Goal: Navigation & Orientation: Find specific page/section

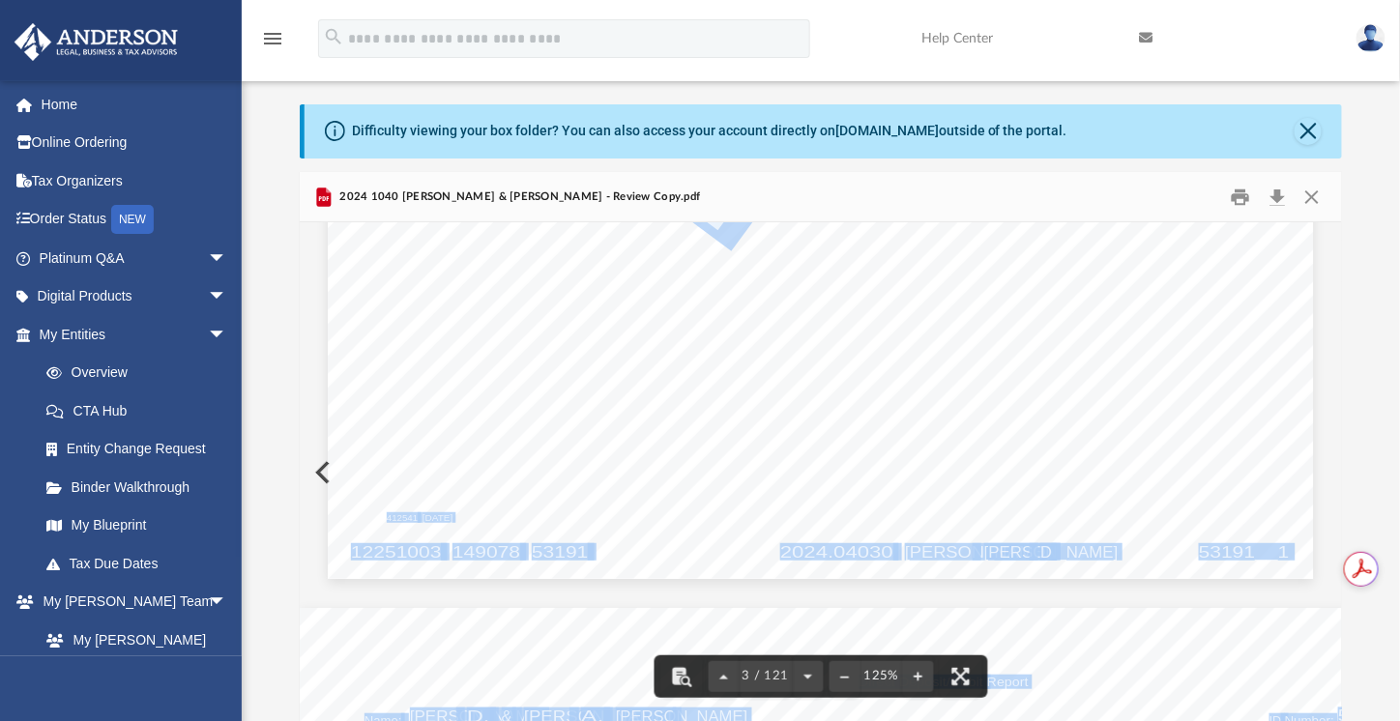
scroll to position [3222, 0]
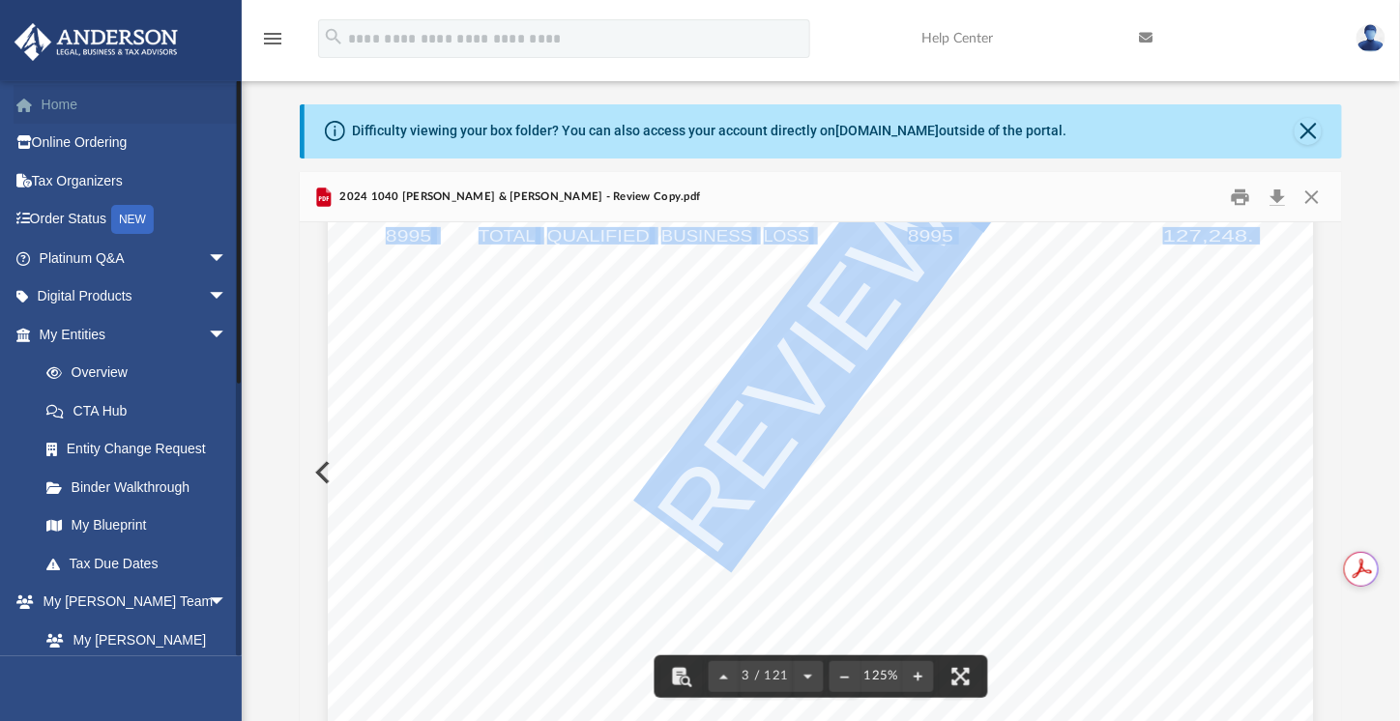
click at [46, 103] on link "Home" at bounding box center [135, 104] width 243 height 39
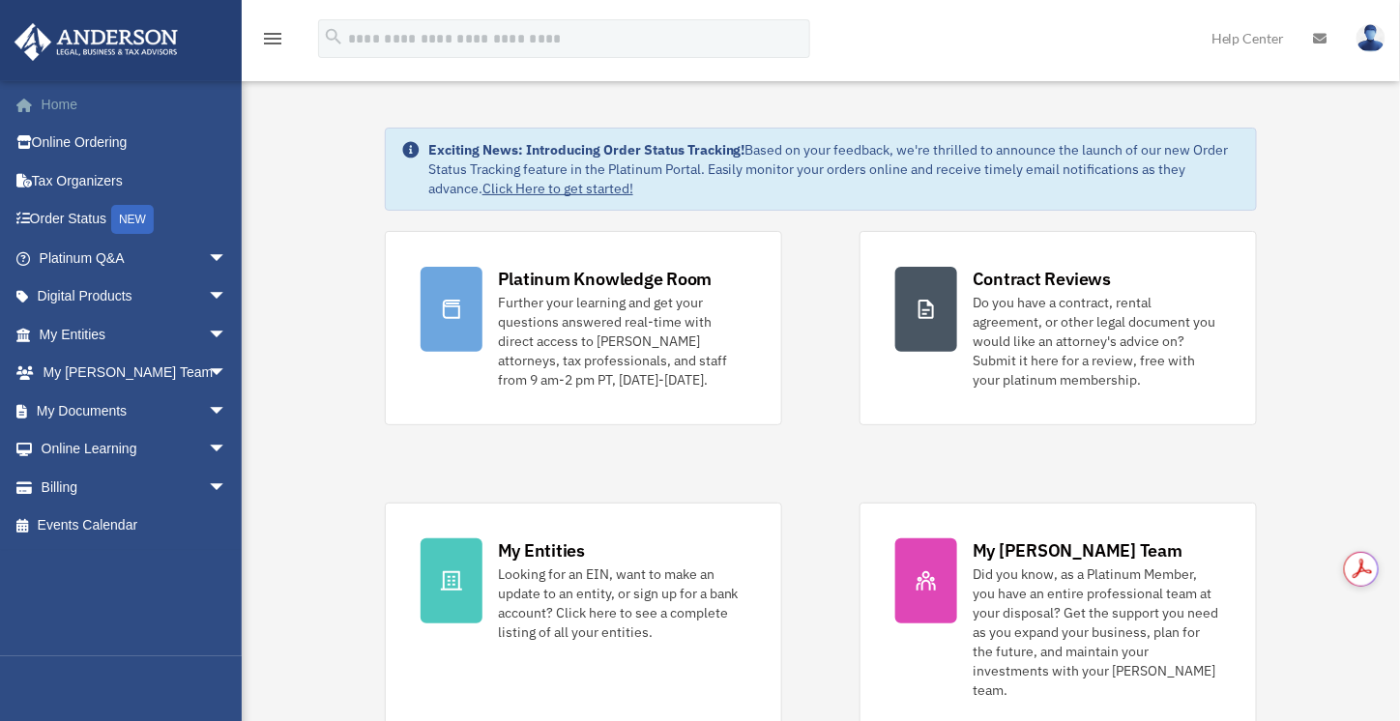
click at [48, 94] on link "Home" at bounding box center [135, 104] width 243 height 39
click at [64, 111] on link "Home" at bounding box center [135, 104] width 243 height 39
click at [117, 96] on link "Home" at bounding box center [135, 104] width 243 height 39
click at [72, 103] on link "Home" at bounding box center [135, 104] width 243 height 39
